Goal: Find specific page/section: Find specific page/section

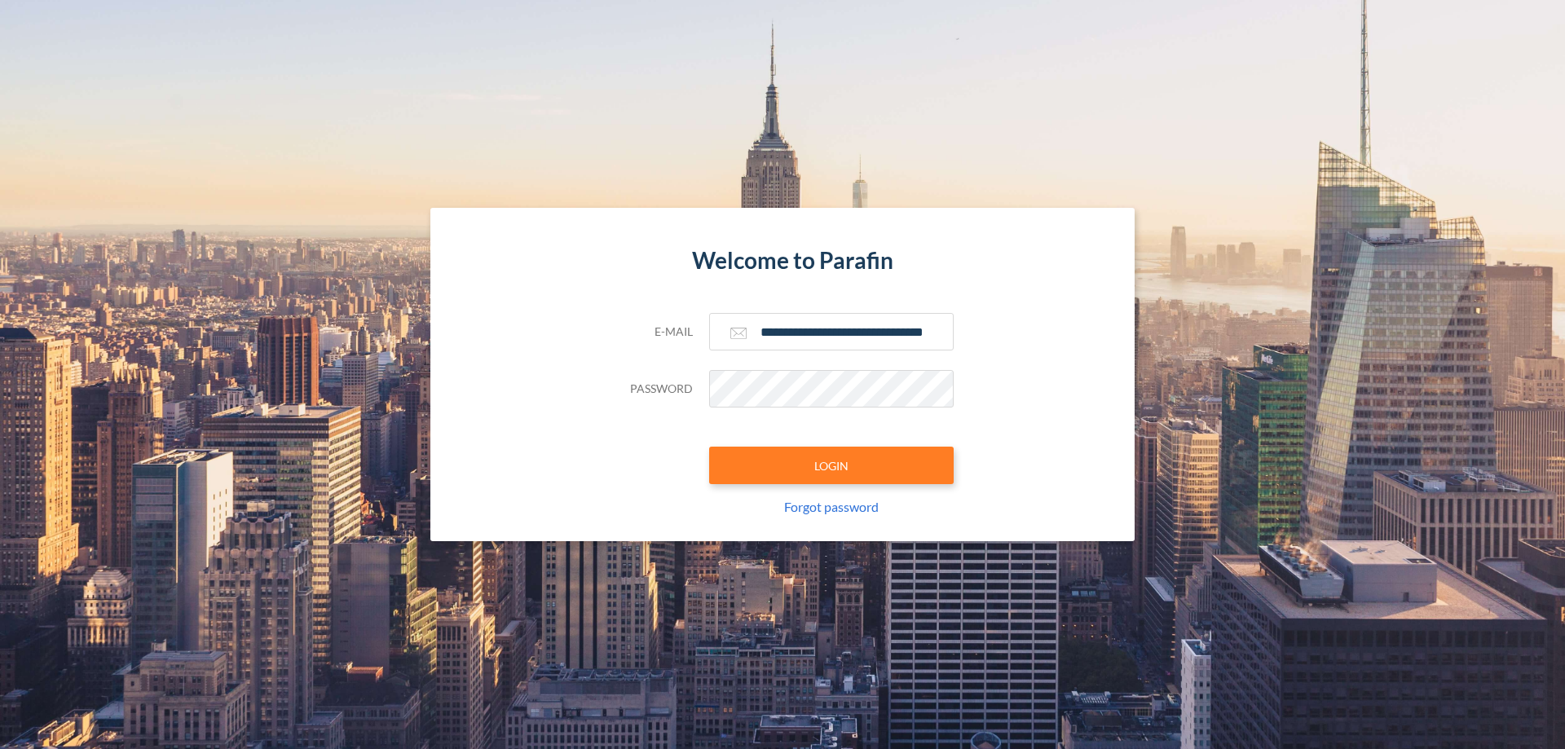
type input "**********"
click at [831, 465] on button "LOGIN" at bounding box center [831, 465] width 245 height 37
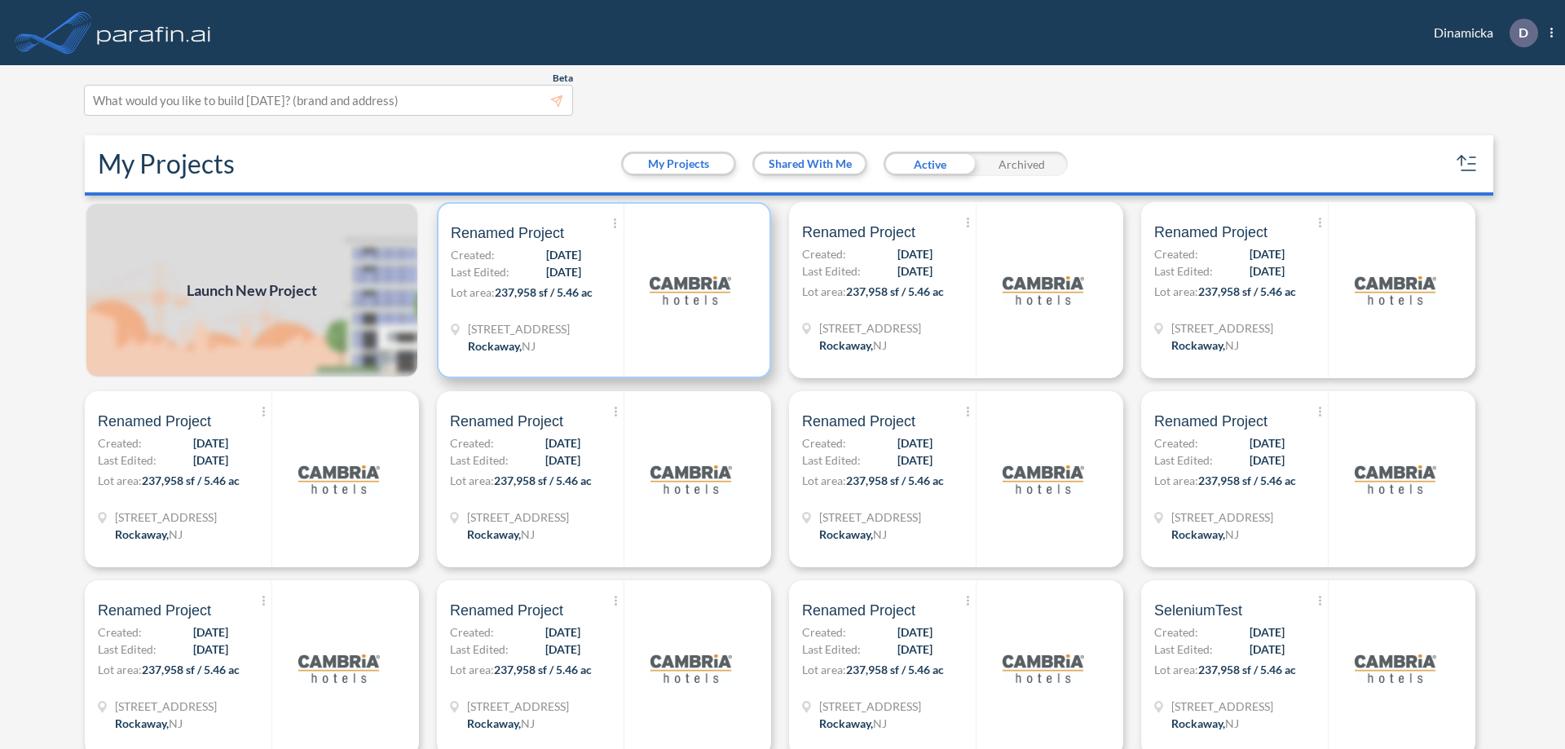
scroll to position [4, 0]
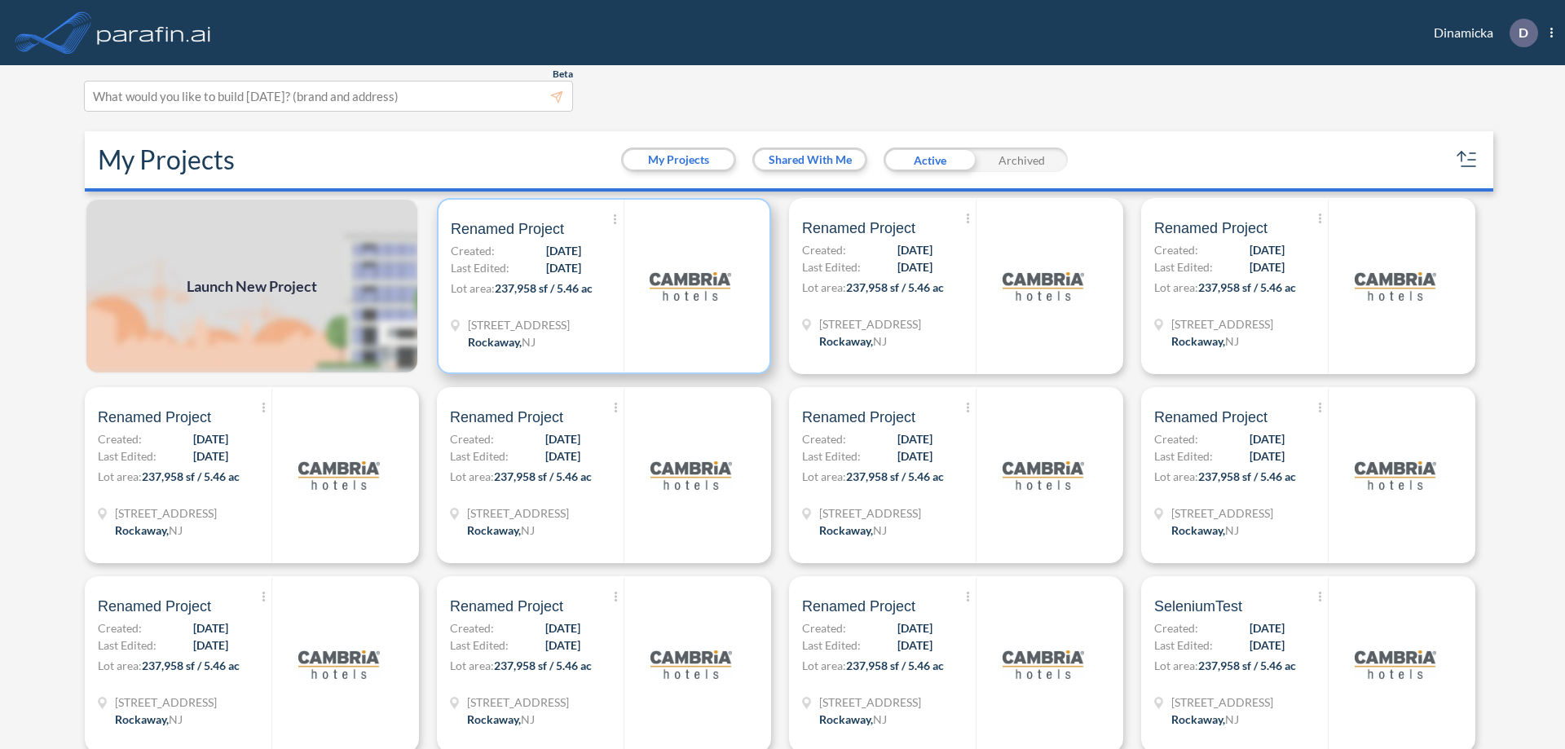
click at [601, 286] on p "Lot area: 237,958 sf / 5.46 ac" at bounding box center [537, 292] width 173 height 24
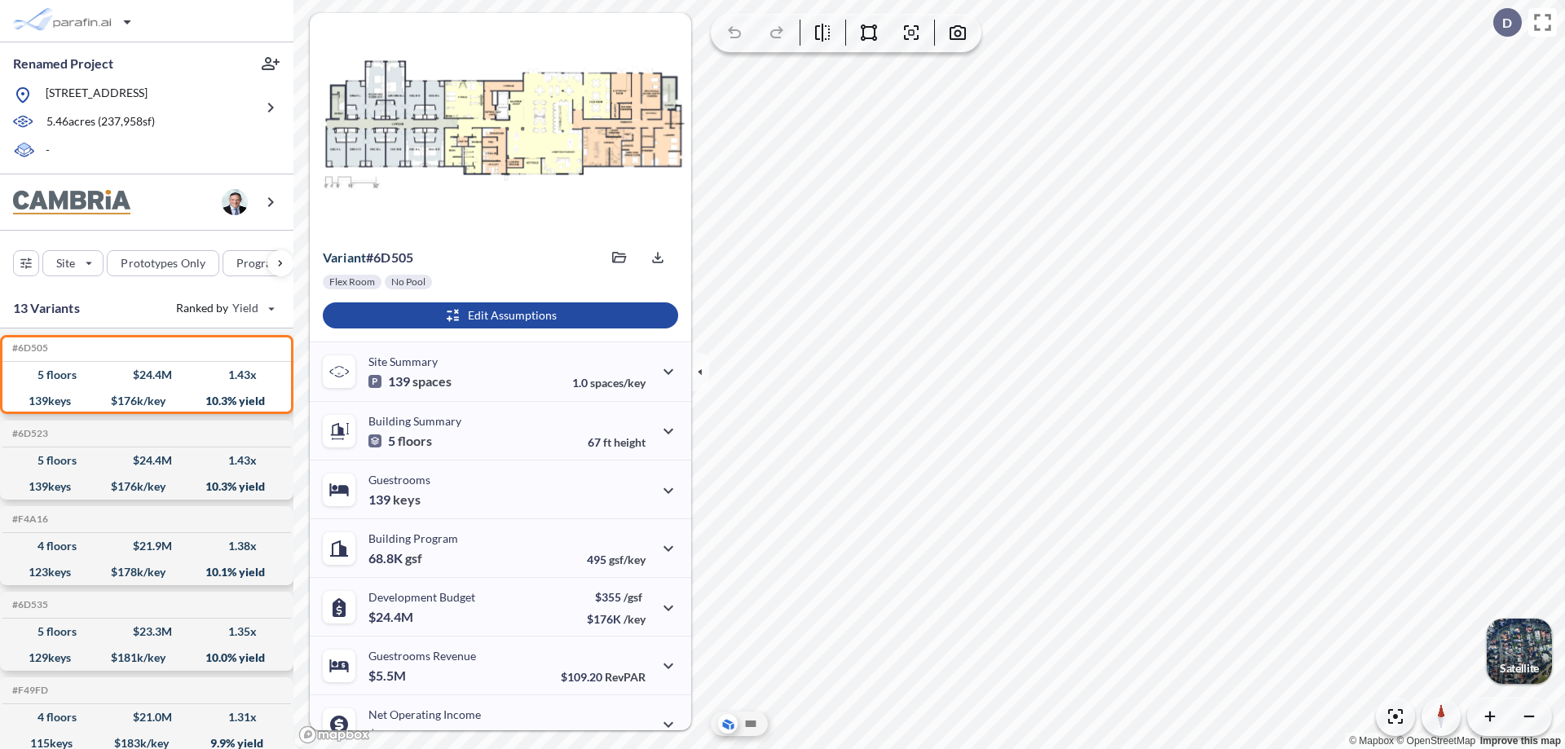
scroll to position [82, 0]
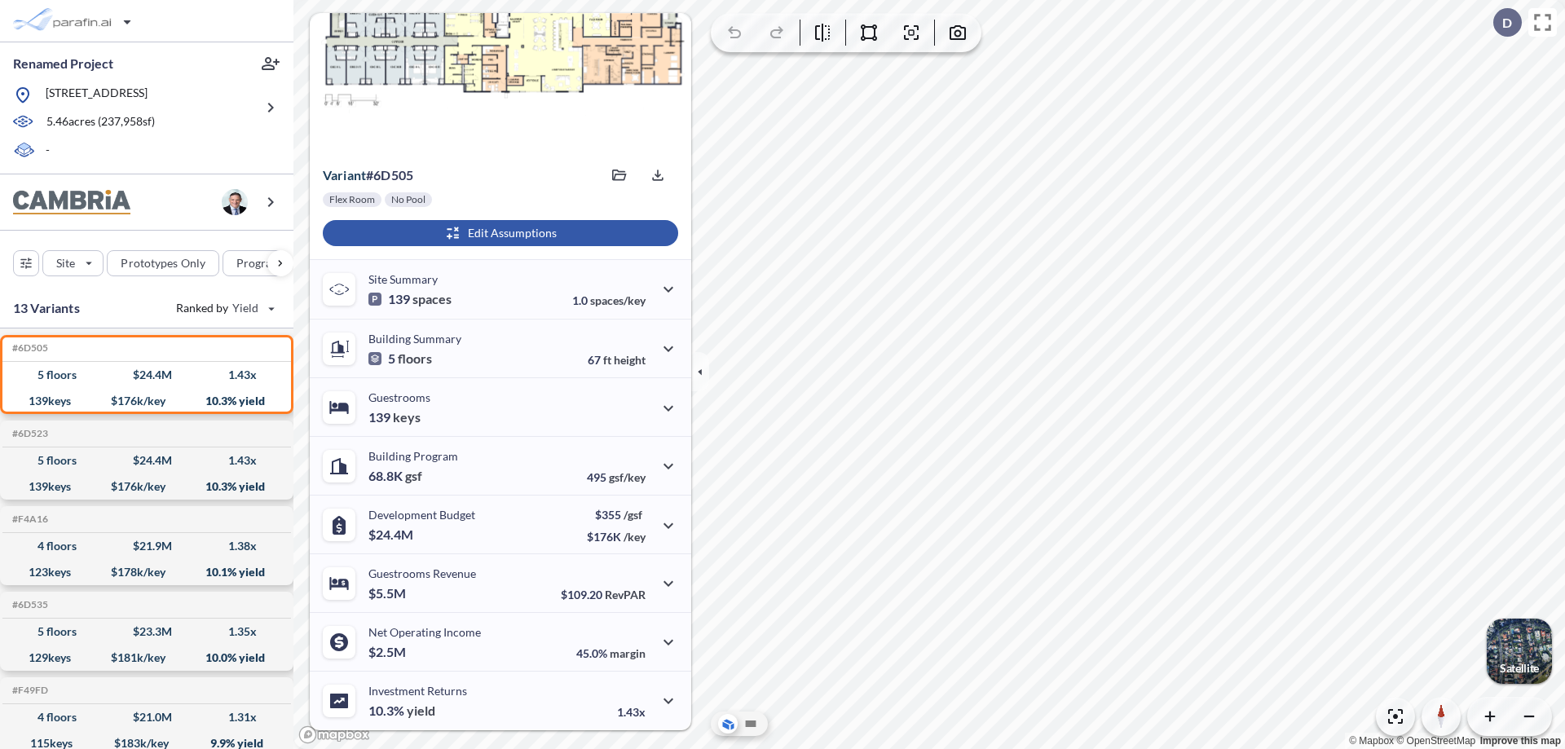
click at [498, 233] on div "button" at bounding box center [500, 233] width 355 height 26
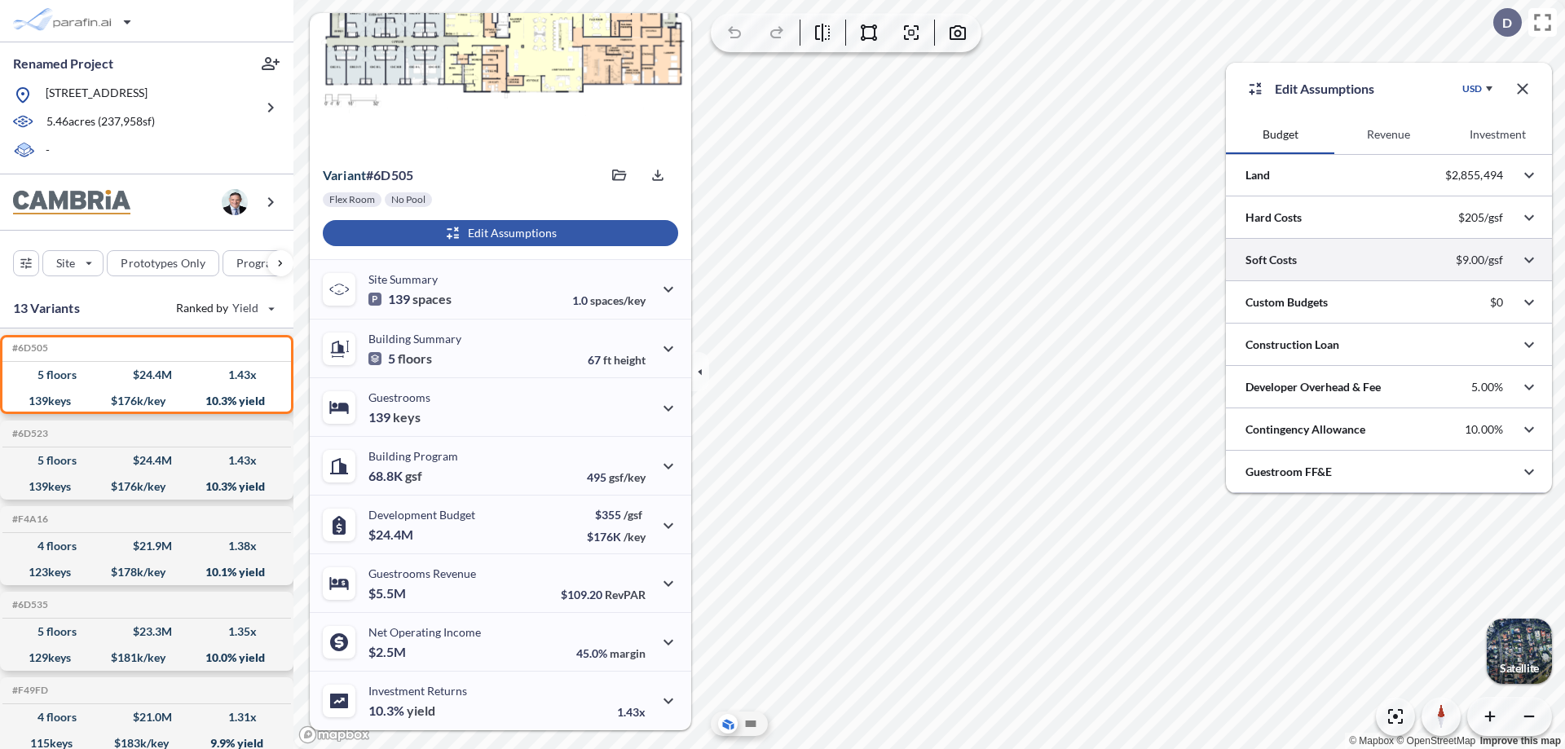
click at [1389, 260] on div at bounding box center [1389, 260] width 326 height 42
